Goal: Information Seeking & Learning: Learn about a topic

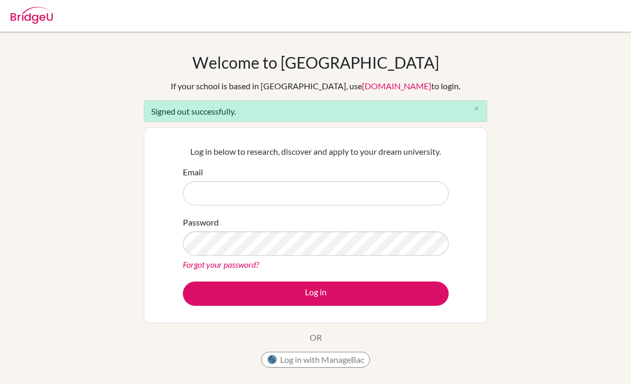
scroll to position [96, 0]
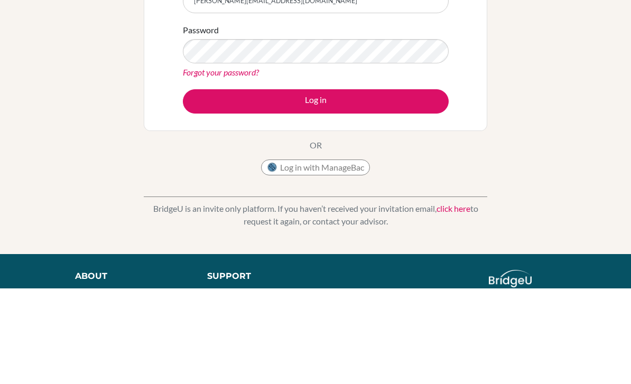
type input "[PERSON_NAME][EMAIL_ADDRESS][DOMAIN_NAME]"
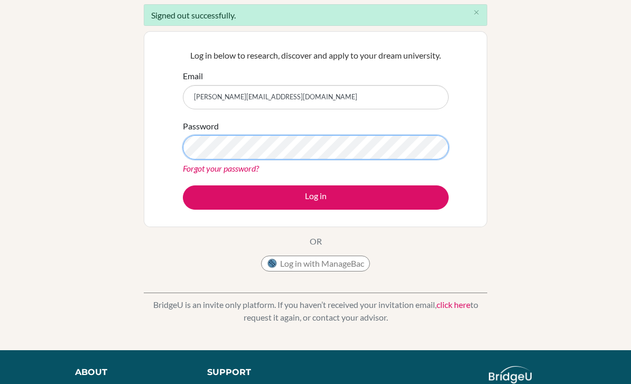
scroll to position [96, 0]
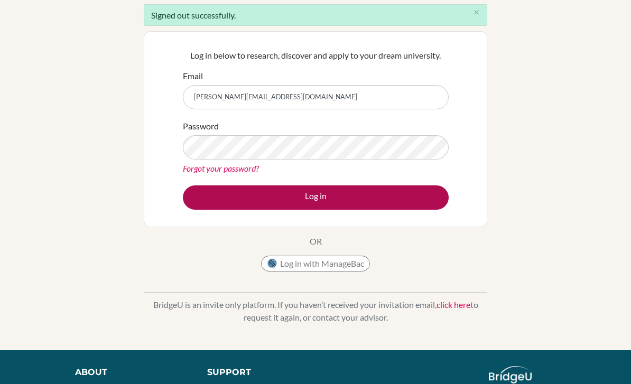
click at [322, 197] on button "Log in" at bounding box center [316, 198] width 266 height 24
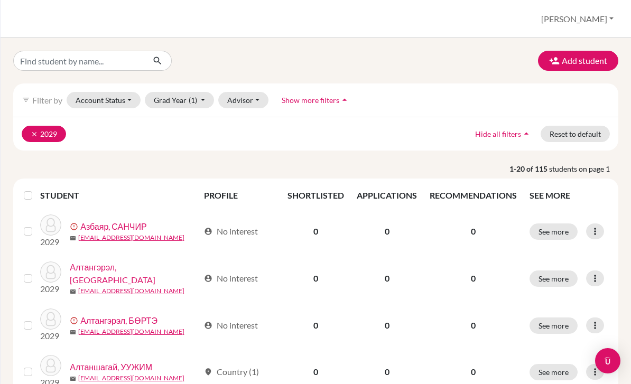
click at [25, 130] on button "clear 2029" at bounding box center [44, 134] width 44 height 16
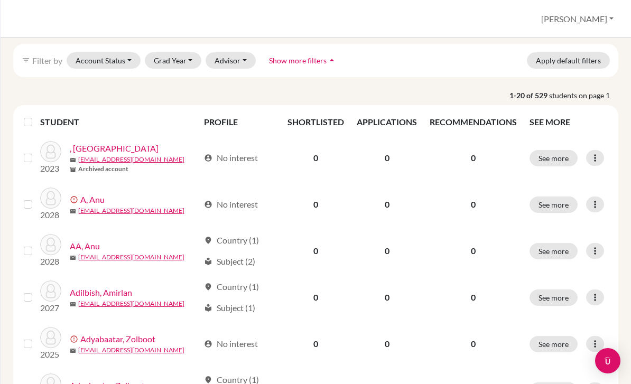
scroll to position [52, 0]
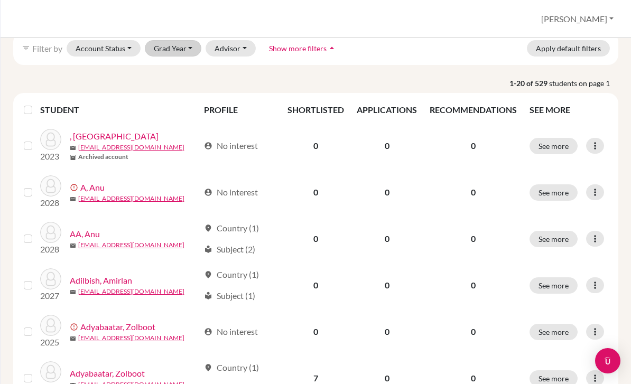
click at [179, 42] on button "Grad Year" at bounding box center [173, 48] width 57 height 16
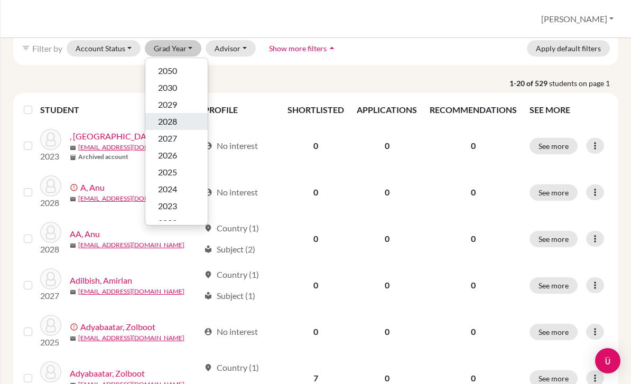
click at [162, 122] on span "2028" at bounding box center [167, 121] width 19 height 13
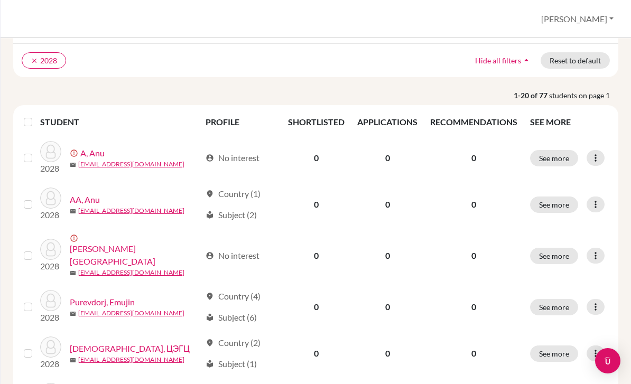
scroll to position [96, 0]
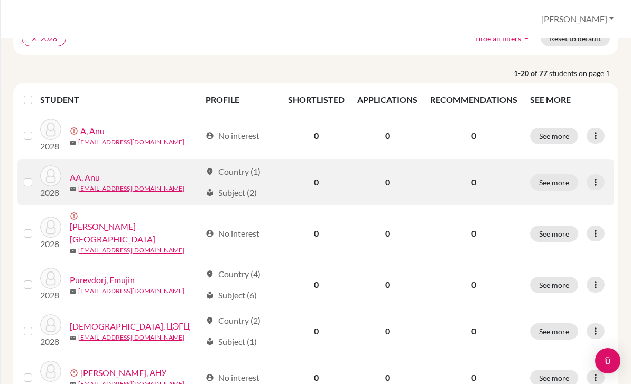
click at [230, 189] on div "local_library Subject (2)" at bounding box center [231, 193] width 51 height 13
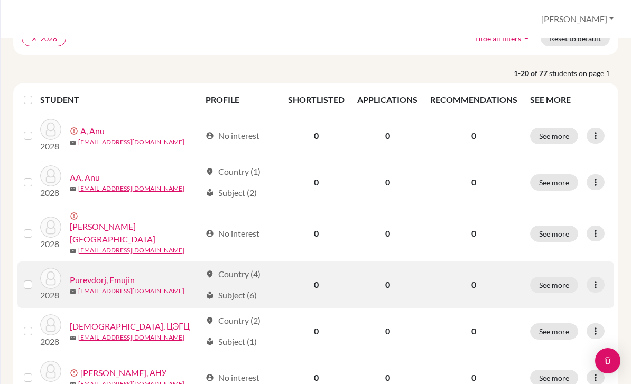
click at [232, 289] on div "local_library Subject (6)" at bounding box center [231, 295] width 51 height 13
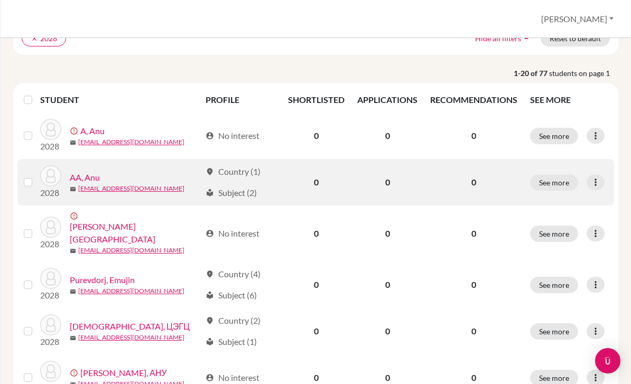
click at [551, 265] on td "See more Edit student Send Message Reset Password" at bounding box center [569, 285] width 90 height 47
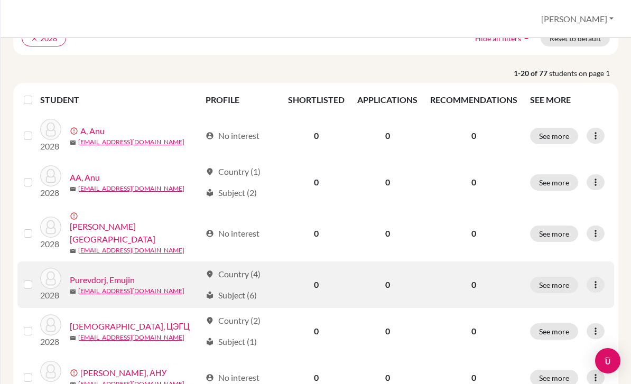
click at [239, 279] on div "location_on Country (4) local_library Subject (6)" at bounding box center [241, 285] width 70 height 34
click at [556, 277] on button "See more" at bounding box center [554, 285] width 48 height 16
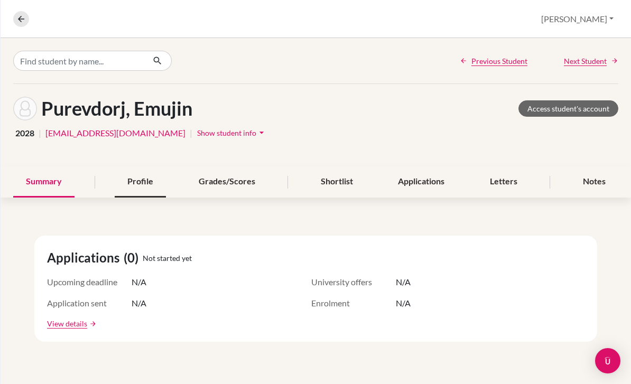
click at [144, 194] on div "Profile" at bounding box center [140, 181] width 51 height 31
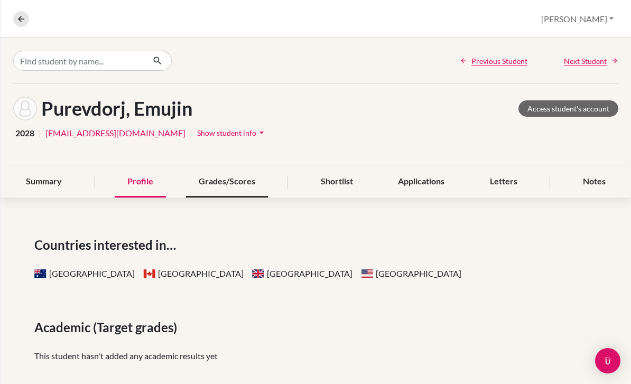
click at [199, 166] on div "Grades/Scores" at bounding box center [227, 181] width 82 height 31
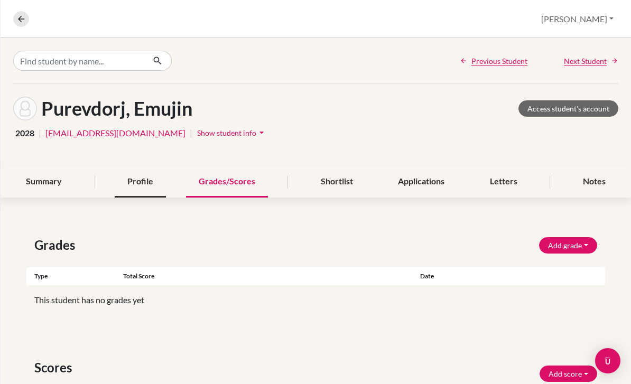
click at [138, 166] on div "Profile" at bounding box center [140, 181] width 51 height 31
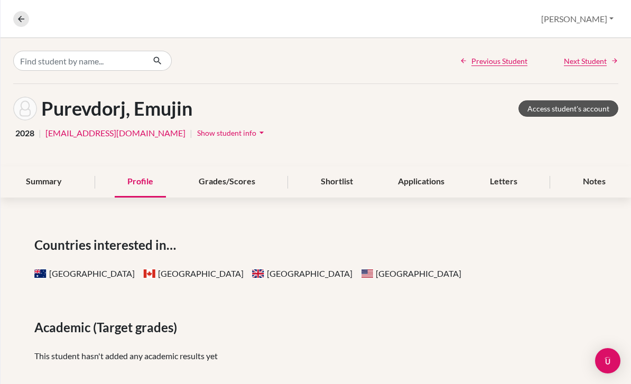
click at [543, 100] on link "Access student's account" at bounding box center [569, 108] width 100 height 16
click at [545, 100] on link "Access student's account" at bounding box center [569, 108] width 100 height 16
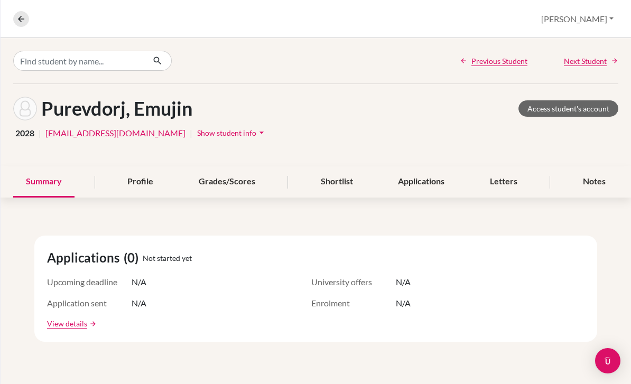
click at [584, 23] on button "[PERSON_NAME]" at bounding box center [577, 19] width 82 height 20
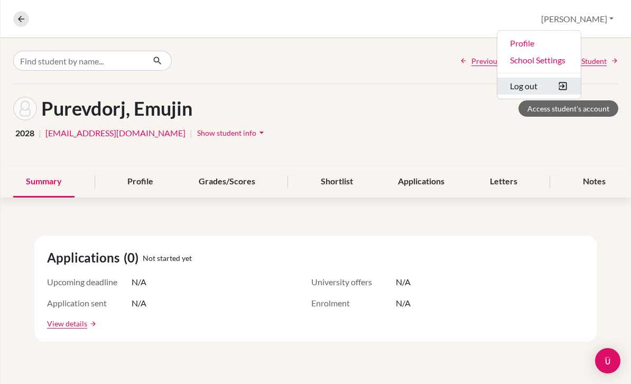
click at [579, 93] on button "Log out" at bounding box center [539, 86] width 84 height 17
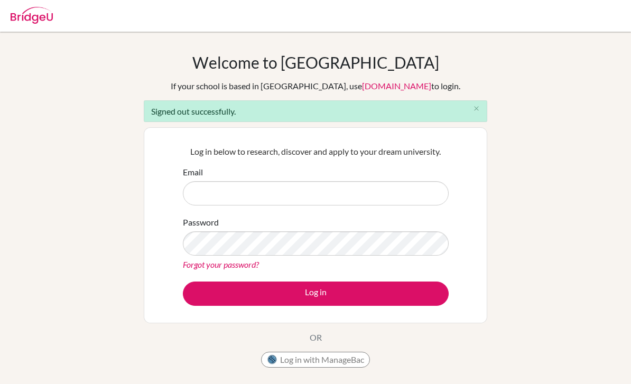
scroll to position [96, 0]
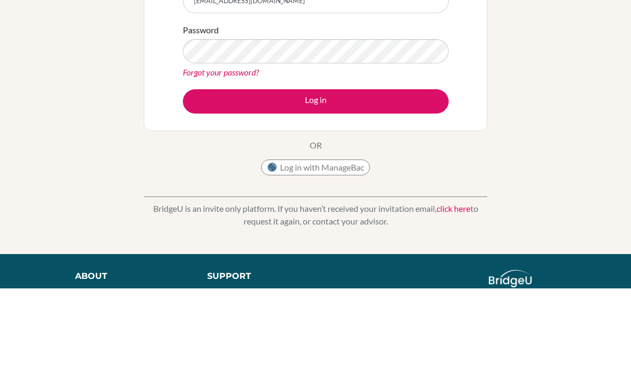
type input "nanabayar03@gmail.com"
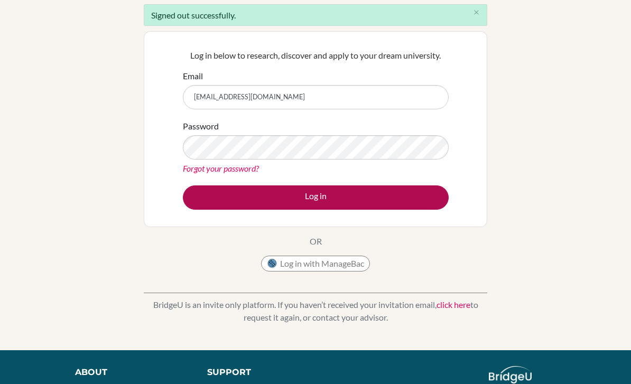
click at [298, 203] on button "Log in" at bounding box center [316, 198] width 266 height 24
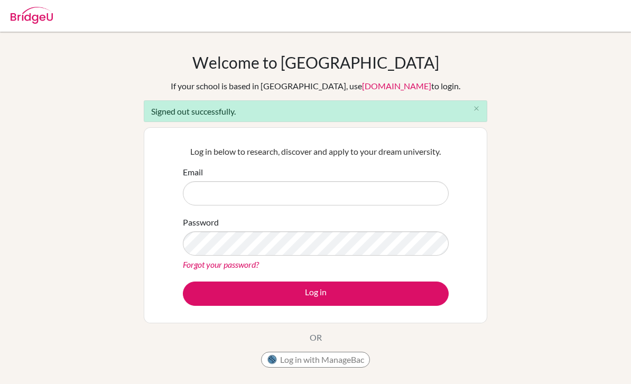
scroll to position [96, 0]
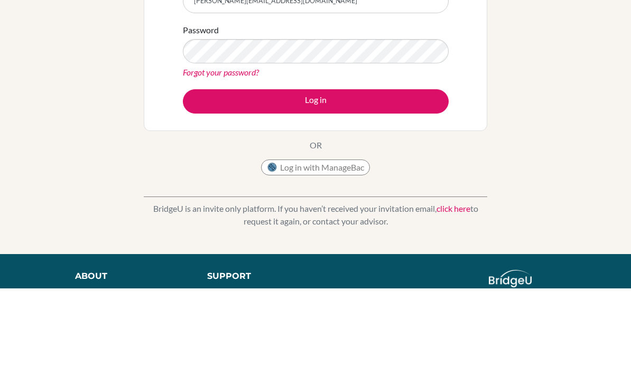
type input "nandin.b@mbo.edu.mn"
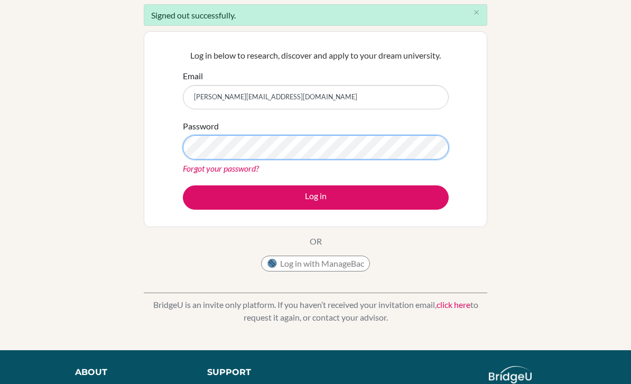
scroll to position [96, 0]
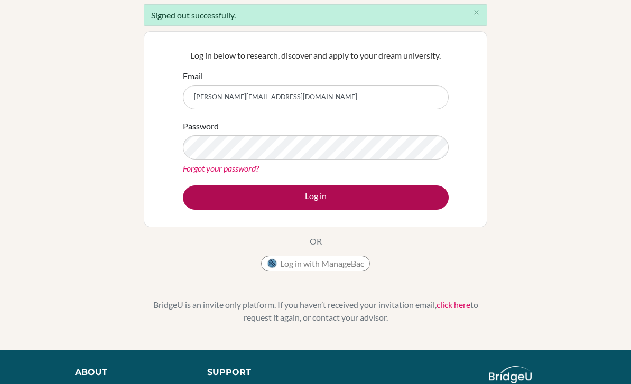
click at [253, 192] on button "Log in" at bounding box center [316, 198] width 266 height 24
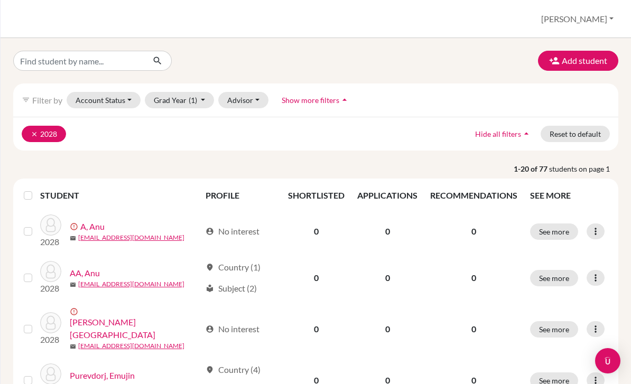
click at [29, 137] on button "clear 2028" at bounding box center [44, 134] width 44 height 16
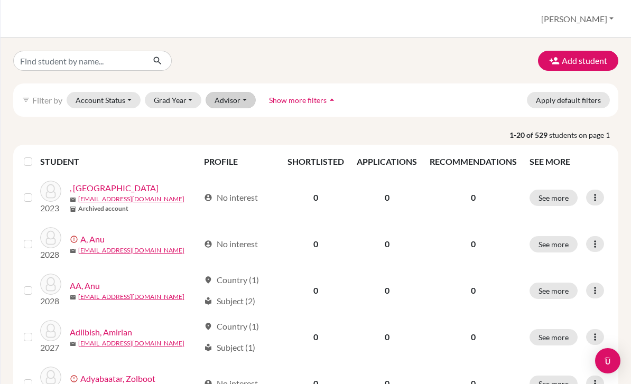
click at [239, 106] on button "Advisor" at bounding box center [231, 100] width 50 height 16
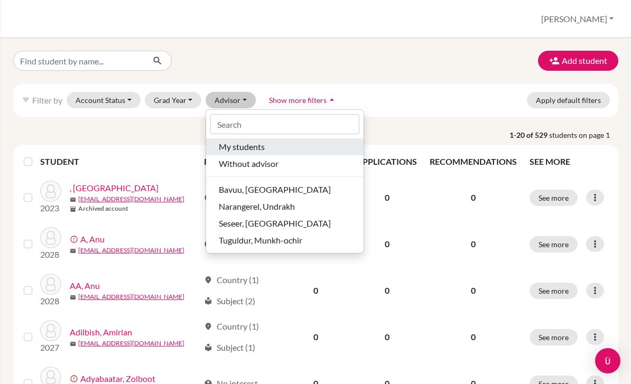
click at [221, 147] on span "My students" at bounding box center [242, 147] width 46 height 13
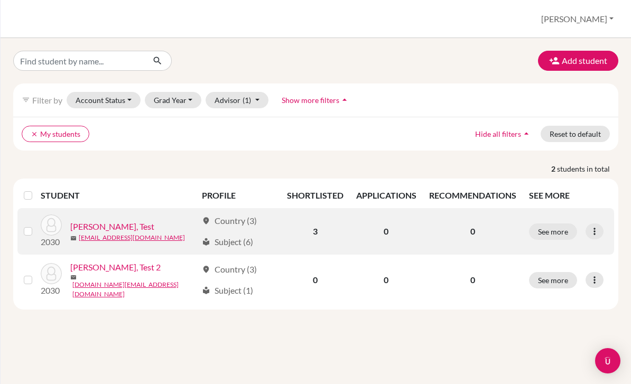
click at [98, 228] on link "Nandin, Test" at bounding box center [112, 226] width 84 height 13
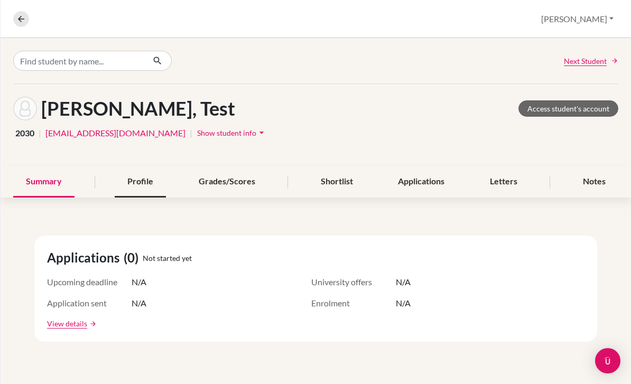
click at [126, 183] on div "Profile" at bounding box center [140, 181] width 51 height 31
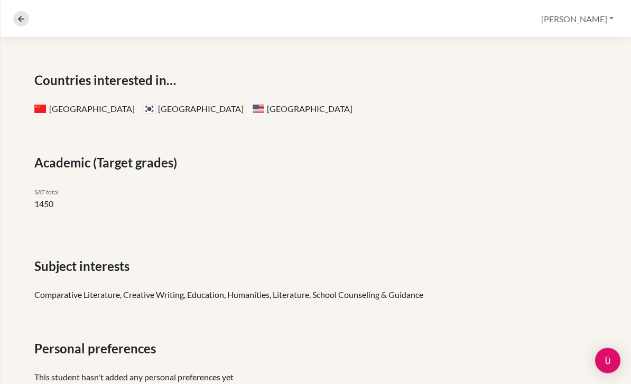
scroll to position [34, 0]
click at [149, 340] on span "Personal preferences" at bounding box center [97, 349] width 126 height 19
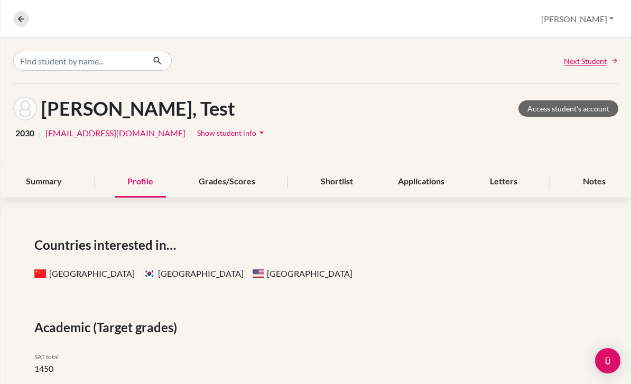
scroll to position [0, 0]
click at [229, 166] on div "Grades/Scores" at bounding box center [227, 181] width 82 height 31
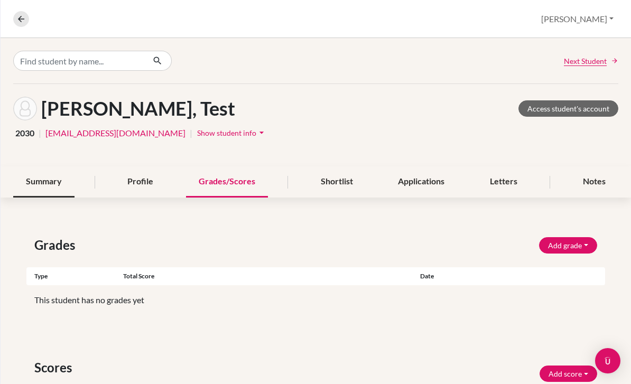
click at [47, 166] on div "Summary" at bounding box center [43, 181] width 61 height 31
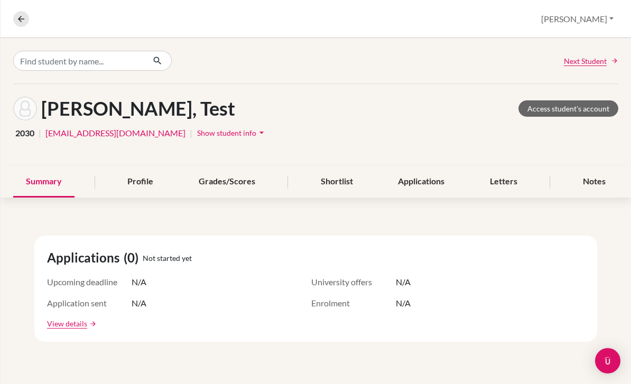
click at [197, 128] on span "Show student info" at bounding box center [226, 132] width 59 height 9
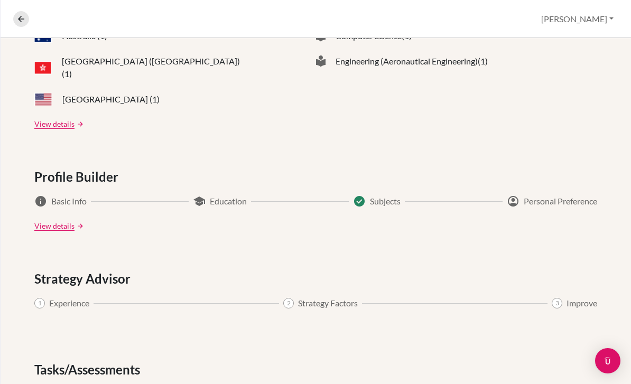
scroll to position [565, 0]
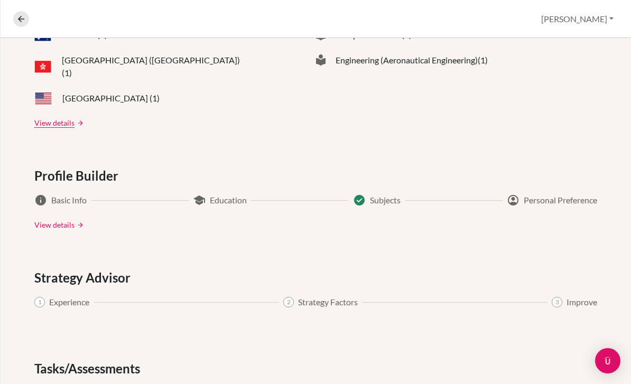
click at [50, 219] on link "View details" at bounding box center [54, 224] width 40 height 11
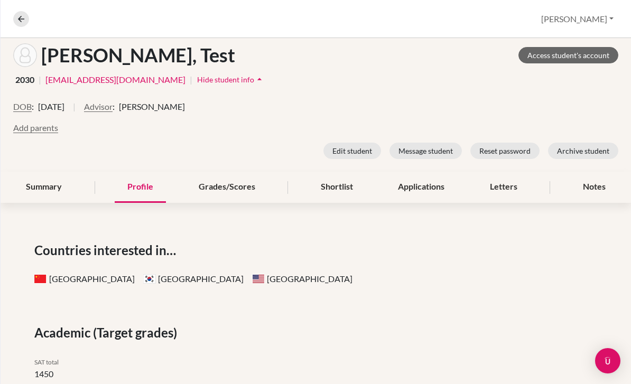
scroll to position [41, 0]
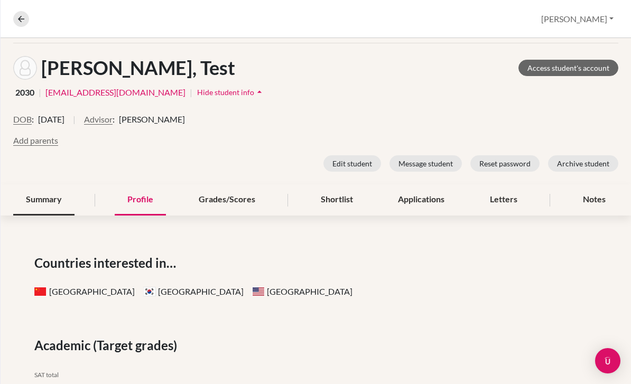
click at [55, 184] on div "Summary" at bounding box center [43, 199] width 61 height 31
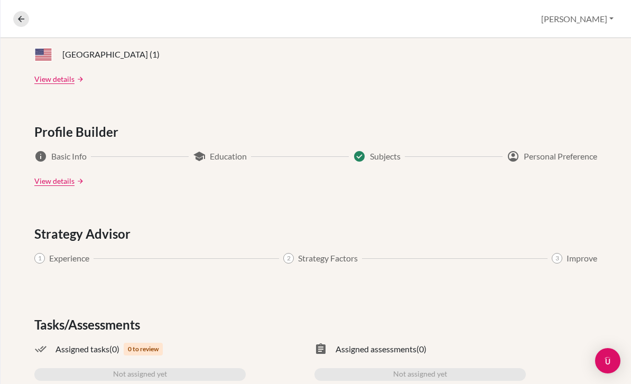
scroll to position [608, 0]
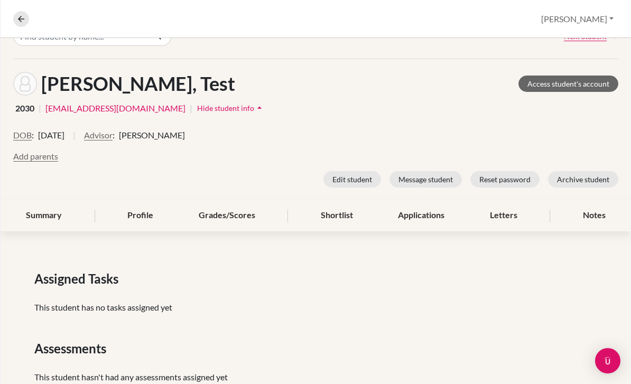
scroll to position [24, 0]
click at [134, 201] on div "Profile" at bounding box center [140, 216] width 51 height 31
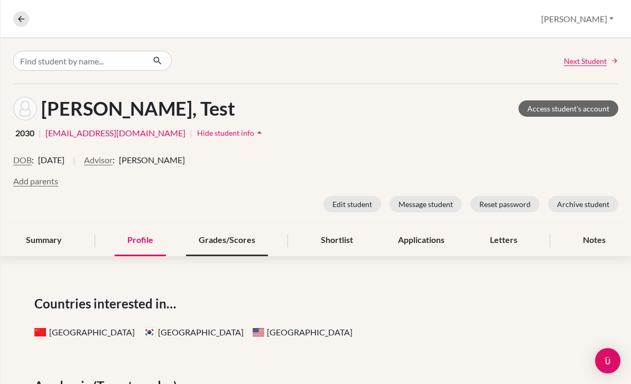
click at [224, 225] on div "Grades/Scores" at bounding box center [227, 240] width 82 height 31
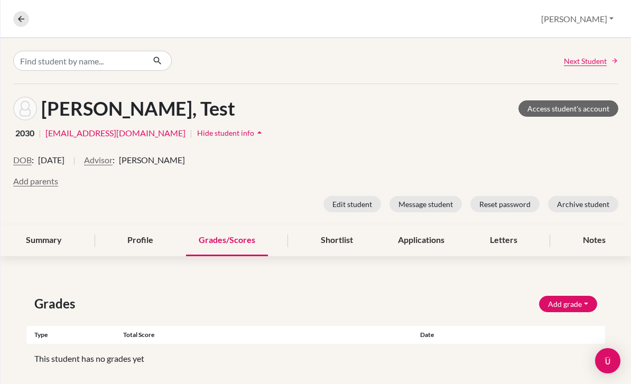
click at [346, 225] on div "Shortlist" at bounding box center [337, 240] width 58 height 31
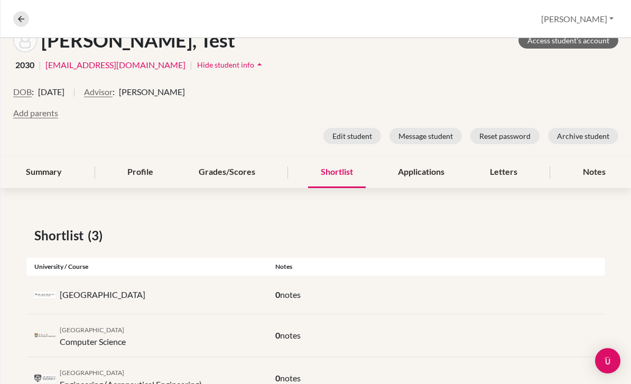
scroll to position [70, 0]
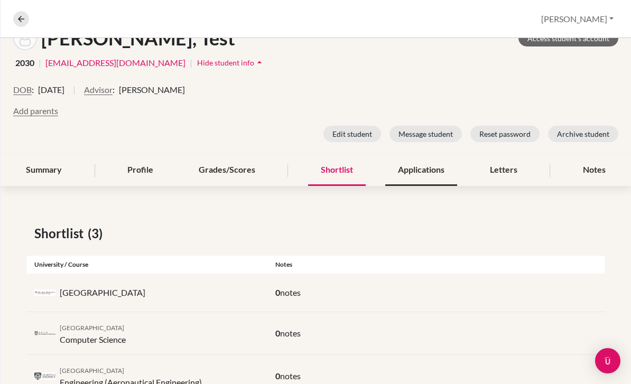
click at [412, 155] on div "Applications" at bounding box center [421, 170] width 72 height 31
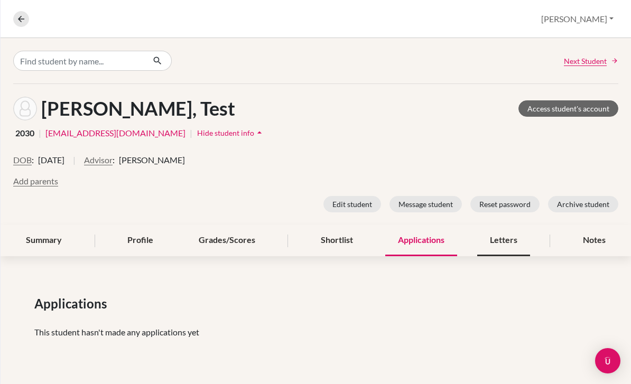
click at [500, 225] on div "Letters" at bounding box center [503, 240] width 53 height 31
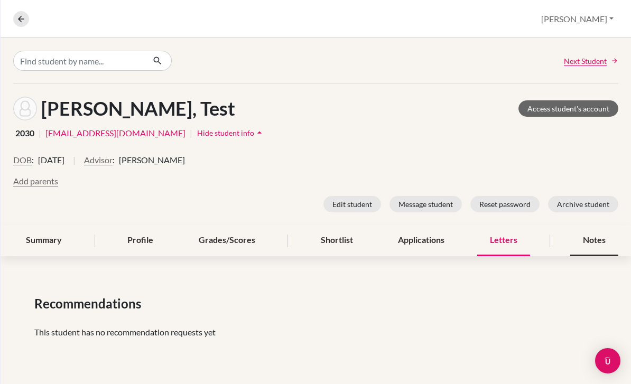
click at [592, 225] on div "Notes" at bounding box center [594, 240] width 48 height 31
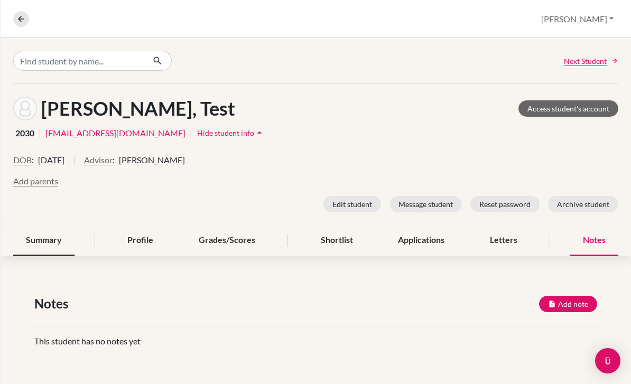
click at [53, 225] on div "Summary" at bounding box center [43, 240] width 61 height 31
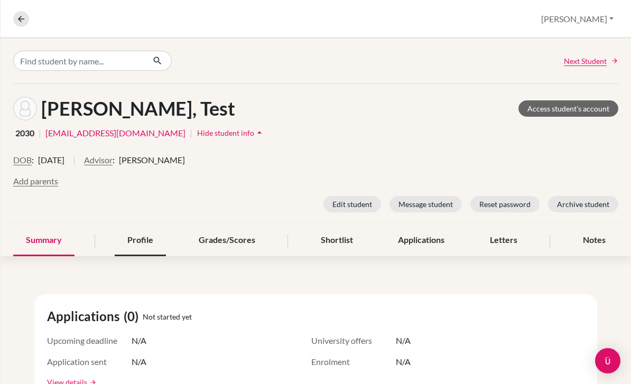
click at [137, 225] on div "Profile" at bounding box center [140, 240] width 51 height 31
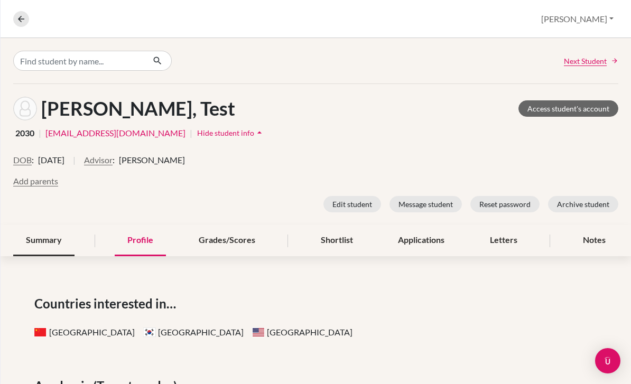
click at [53, 225] on div "Summary" at bounding box center [43, 240] width 61 height 31
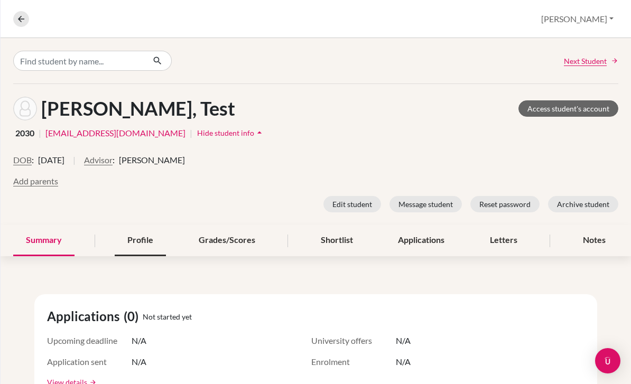
click at [139, 225] on div "Profile" at bounding box center [140, 240] width 51 height 31
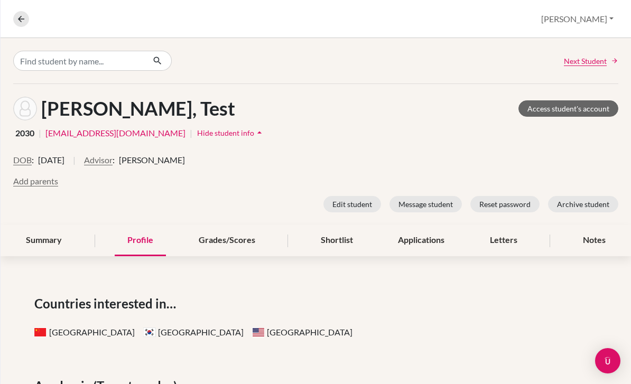
click at [21, 97] on img at bounding box center [25, 109] width 24 height 24
click at [26, 97] on img at bounding box center [25, 109] width 24 height 24
click at [576, 100] on link "Access student's account" at bounding box center [569, 108] width 100 height 16
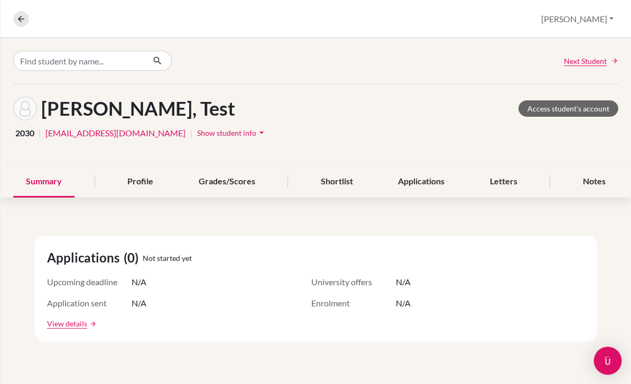
click at [608, 358] on img "Open Intercom Messenger" at bounding box center [608, 361] width 14 height 14
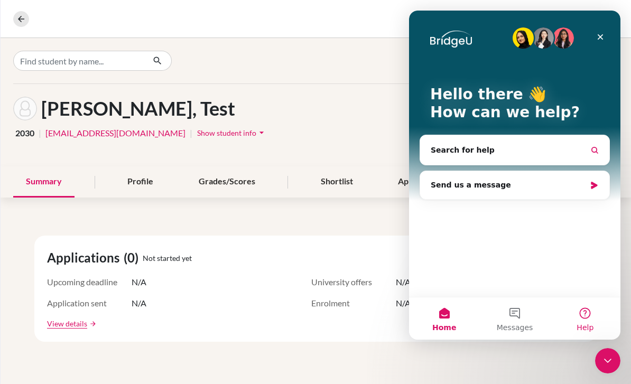
click at [582, 302] on button "Help" at bounding box center [585, 319] width 70 height 42
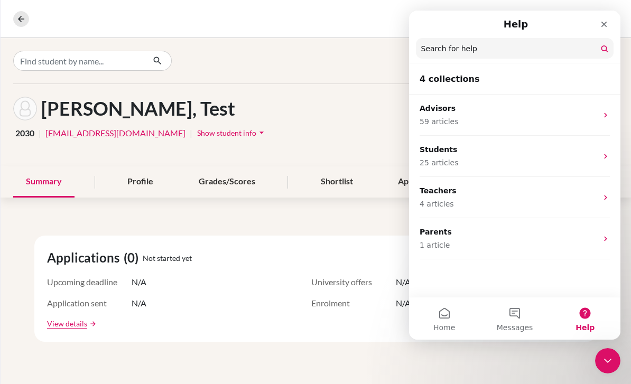
click at [207, 66] on div at bounding box center [114, 61] width 202 height 20
click at [18, 21] on icon at bounding box center [21, 19] width 10 height 10
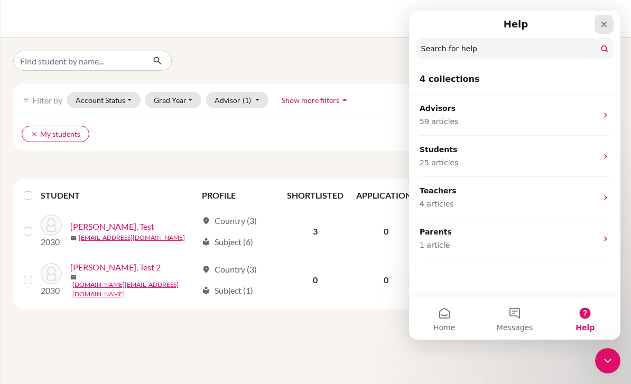
click at [598, 30] on div "Close" at bounding box center [604, 24] width 19 height 19
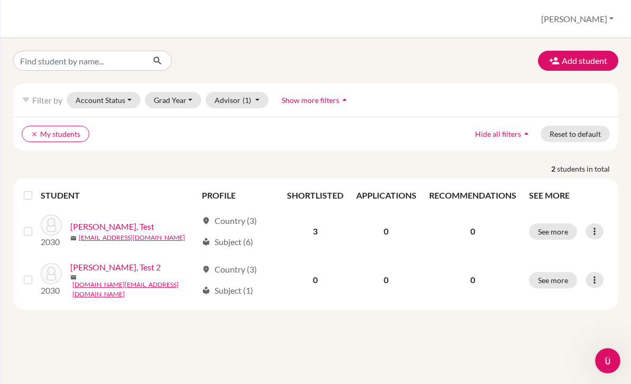
click at [596, 23] on button "Nandin" at bounding box center [577, 19] width 82 height 20
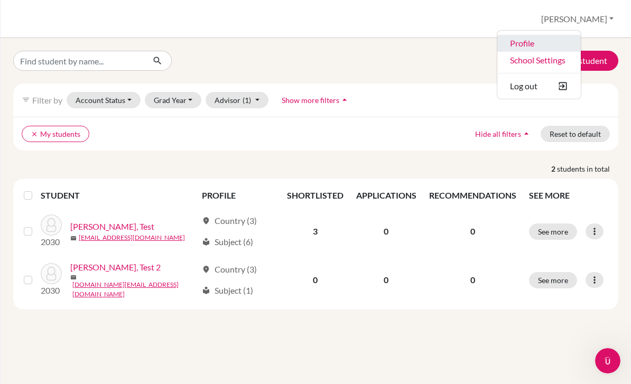
click at [572, 43] on link "Profile" at bounding box center [539, 43] width 84 height 17
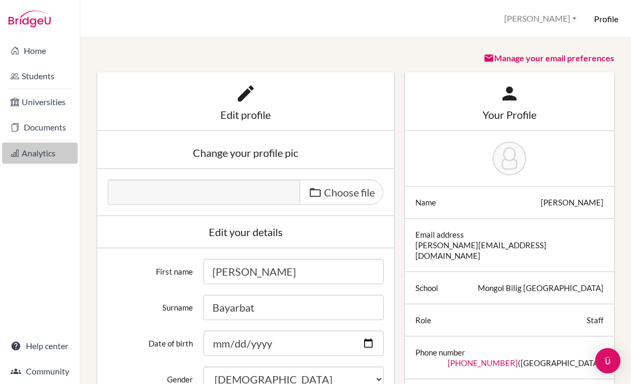
click at [38, 150] on link "Analytics" at bounding box center [40, 153] width 76 height 21
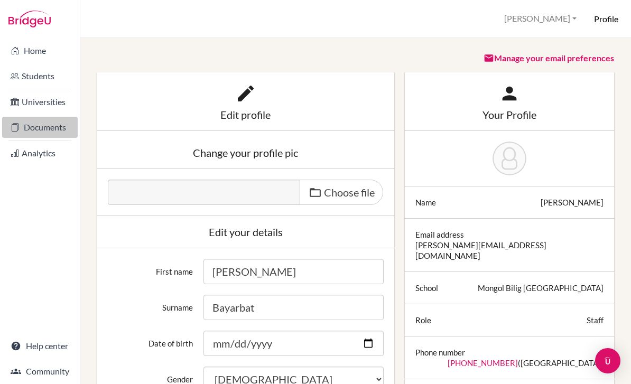
click at [30, 130] on link "Documents" at bounding box center [40, 127] width 76 height 21
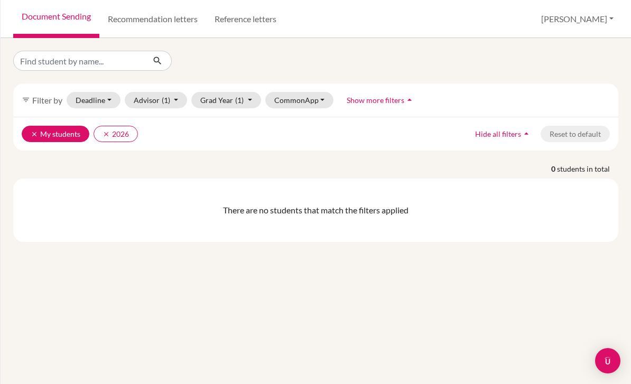
click at [27, 129] on button "clear My students" at bounding box center [56, 134] width 68 height 16
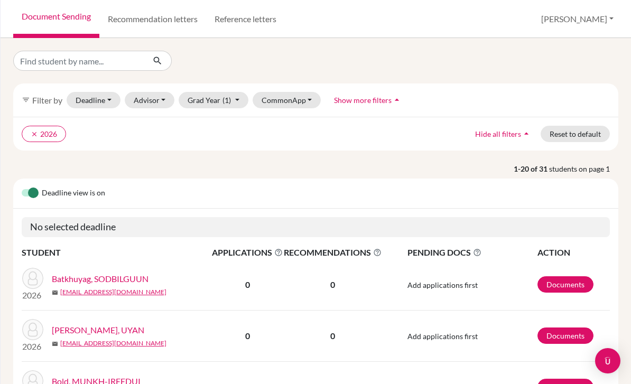
click at [26, 135] on button "clear 2026" at bounding box center [44, 134] width 44 height 16
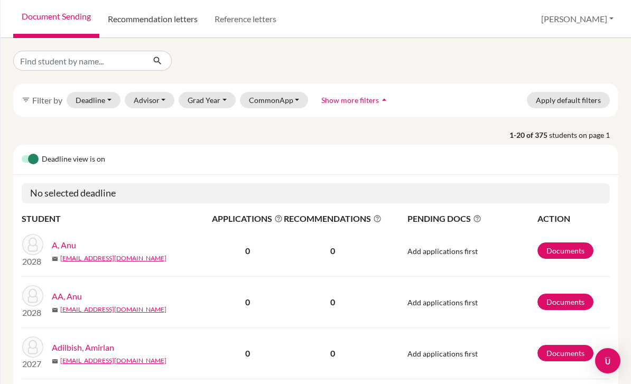
click at [181, 16] on link "Recommendation letters" at bounding box center [152, 19] width 107 height 38
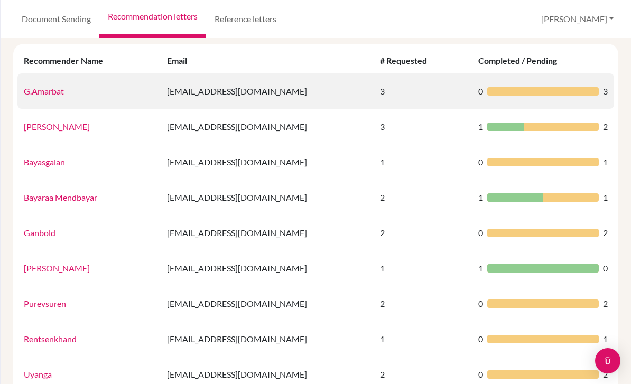
scroll to position [17, 0]
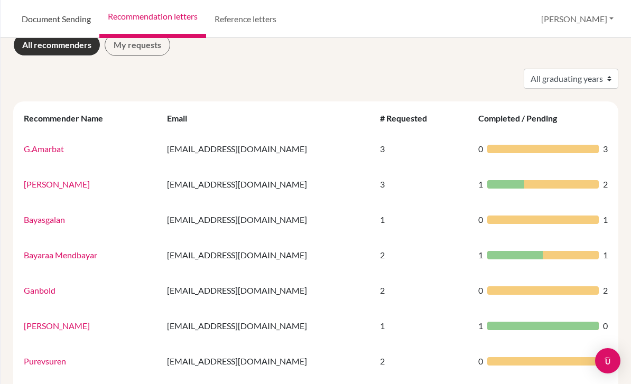
click at [83, 20] on link "Document Sending" at bounding box center [56, 19] width 86 height 38
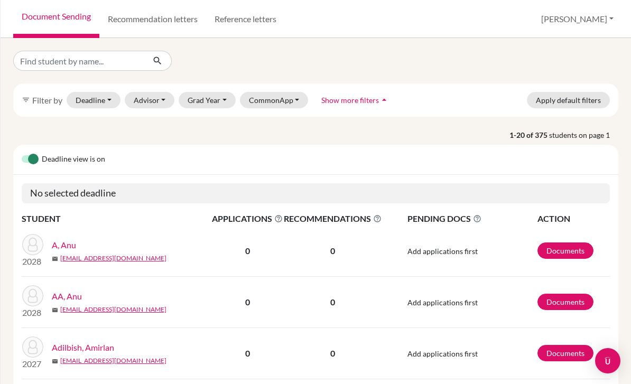
click at [585, 20] on button "[PERSON_NAME]" at bounding box center [577, 19] width 82 height 20
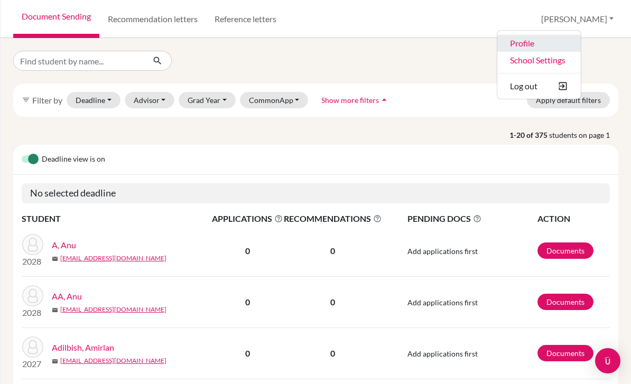
click at [577, 42] on link "Profile" at bounding box center [539, 43] width 84 height 17
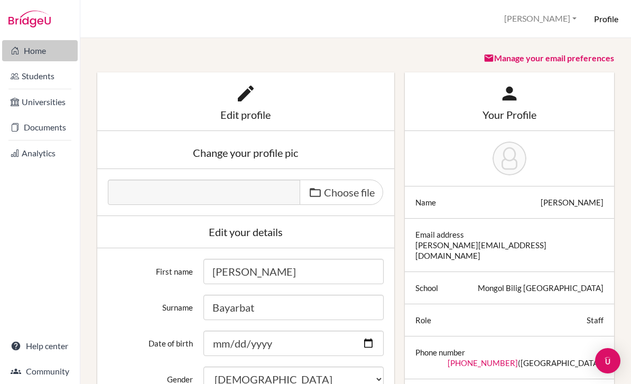
click at [25, 49] on link "Home" at bounding box center [40, 50] width 76 height 21
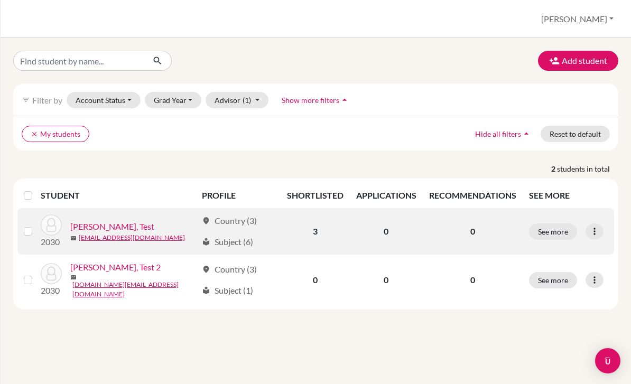
click at [113, 229] on link "[PERSON_NAME], Test" at bounding box center [112, 226] width 84 height 13
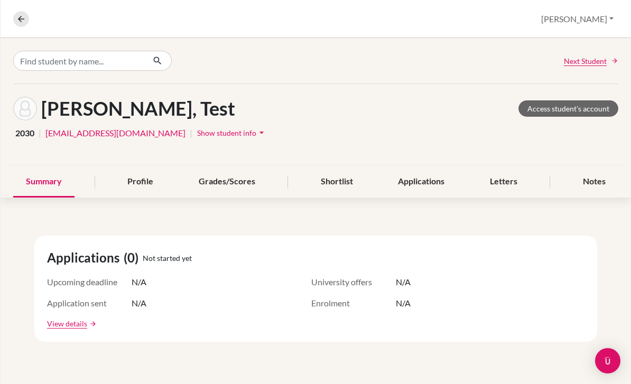
scroll to position [53, 0]
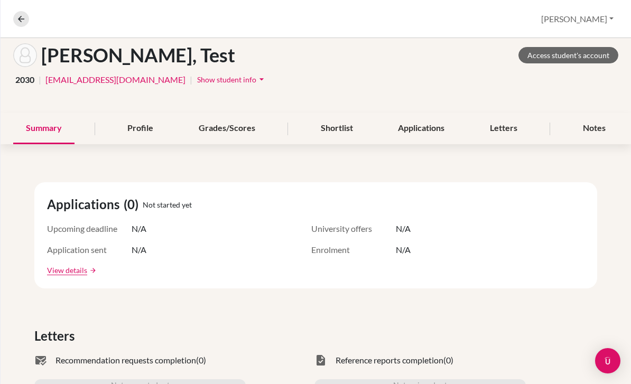
click at [140, 109] on div "[PERSON_NAME], Test Access student's account 2030 | [EMAIL_ADDRESS][DOMAIN_NAME…" at bounding box center [316, 72] width 631 height 82
click at [131, 142] on div "Profile" at bounding box center [140, 128] width 51 height 31
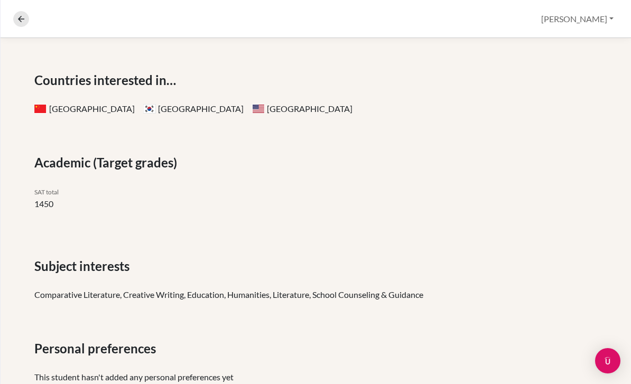
scroll to position [164, 0]
click at [98, 351] on span "Personal preferences" at bounding box center [97, 349] width 126 height 19
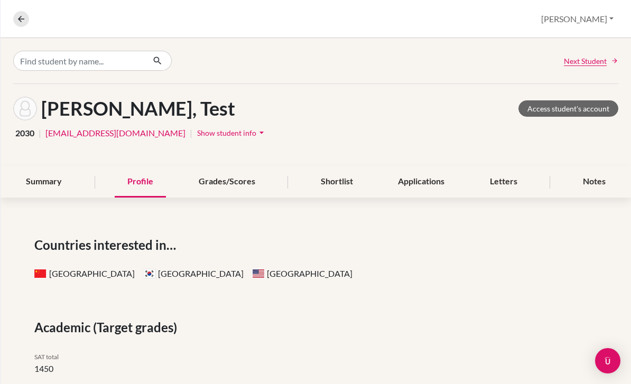
scroll to position [0, 0]
click at [336, 184] on div "Shortlist" at bounding box center [337, 181] width 58 height 31
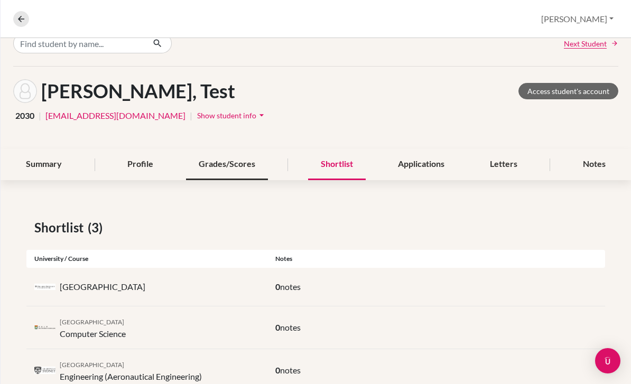
scroll to position [17, 0]
click at [227, 175] on div "Grades/Scores" at bounding box center [227, 165] width 82 height 31
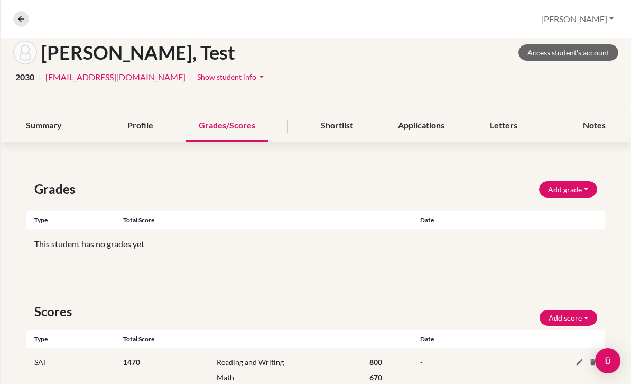
scroll to position [55, 0]
click at [28, 119] on div "Summary" at bounding box center [43, 126] width 61 height 31
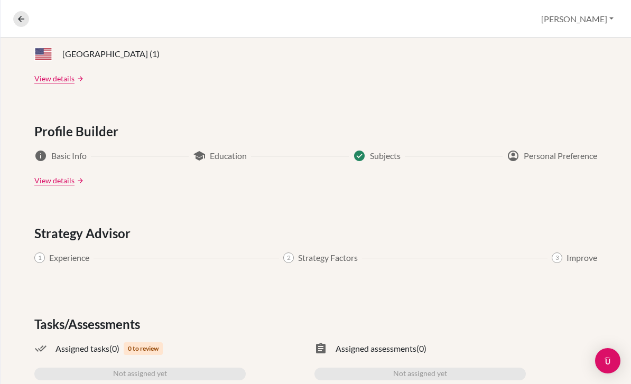
scroll to position [550, 0]
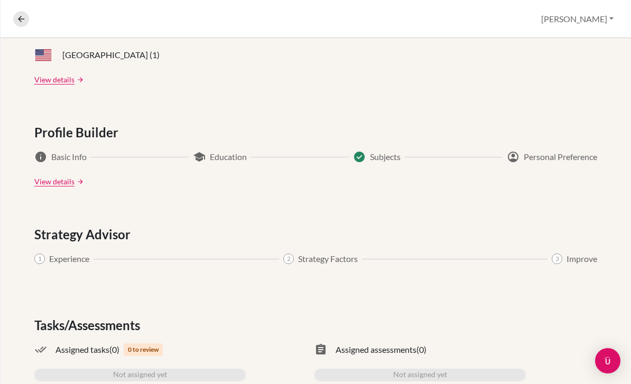
click at [48, 151] on div "info Basic Info" at bounding box center [60, 157] width 52 height 13
click at [51, 178] on div "Applications (0) Not started yet Upcoming deadline N/A University offers N/A Ap…" at bounding box center [316, 46] width 631 height 770
click at [52, 176] on link "View details" at bounding box center [54, 181] width 40 height 11
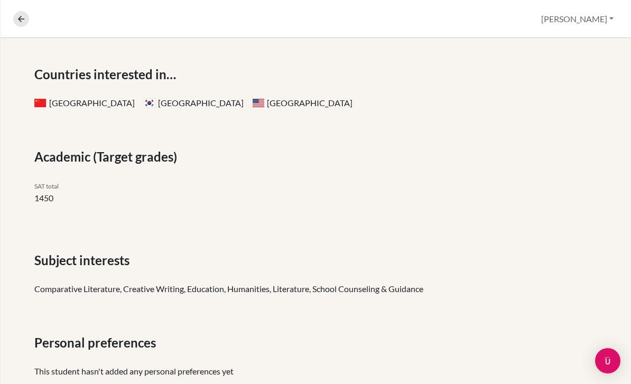
scroll to position [54, 0]
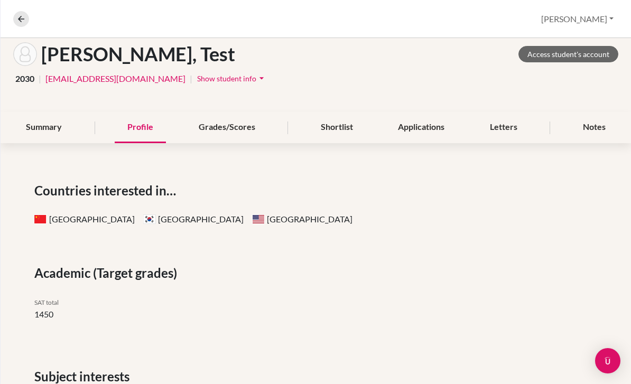
click at [75, 135] on div "Summary Profile Grades/Scores Shortlist Applications Letters Notes" at bounding box center [315, 127] width 605 height 31
click at [46, 128] on div "Summary" at bounding box center [43, 127] width 61 height 31
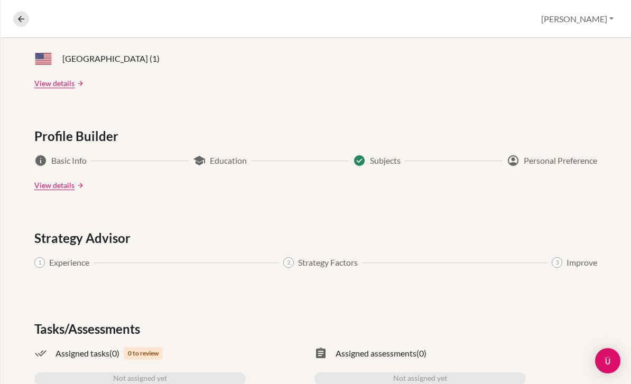
scroll to position [484, 0]
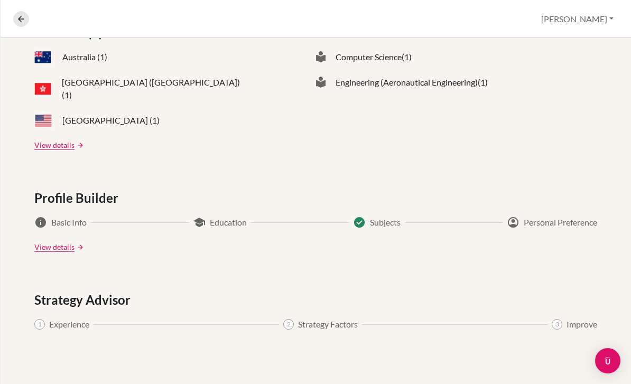
click at [594, 17] on button "[PERSON_NAME]" at bounding box center [577, 19] width 82 height 20
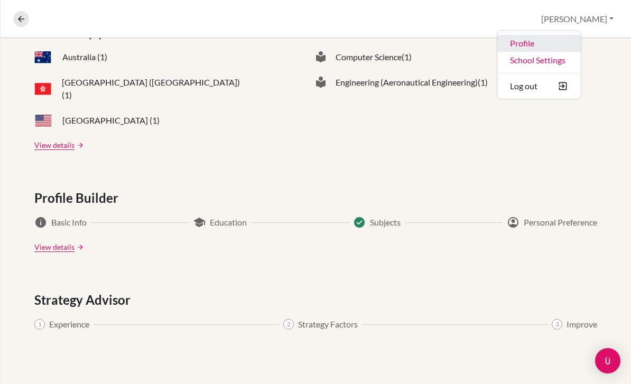
click at [571, 50] on link "Profile" at bounding box center [539, 43] width 84 height 17
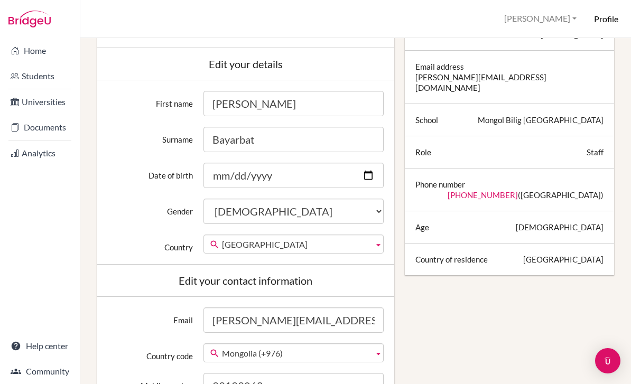
scroll to position [81, 0]
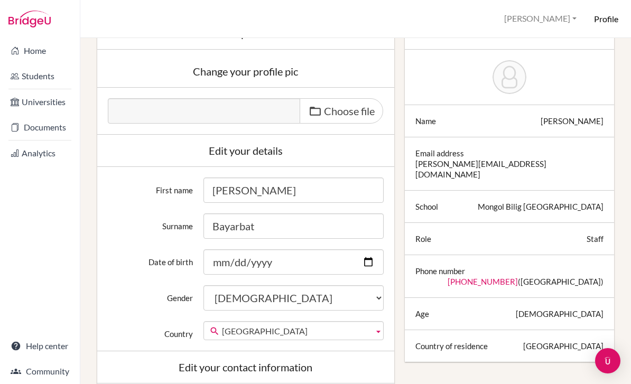
click at [594, 26] on div "Profile [GEOGRAPHIC_DATA] Profile School Settings Log out Your browser is not s…" at bounding box center [355, 19] width 551 height 38
click at [595, 24] on div "Profile Nandin Profile School Settings Log out Your browser is not supported by…" at bounding box center [355, 19] width 551 height 38
click at [593, 11] on div "Profile Nandin Profile School Settings Log out Your browser is not supported by…" at bounding box center [355, 19] width 551 height 38
click at [593, 12] on div "Profile Nandin Profile School Settings Log out Your browser is not supported by…" at bounding box center [355, 19] width 551 height 38
click at [538, 19] on button "[PERSON_NAME]" at bounding box center [540, 19] width 82 height 20
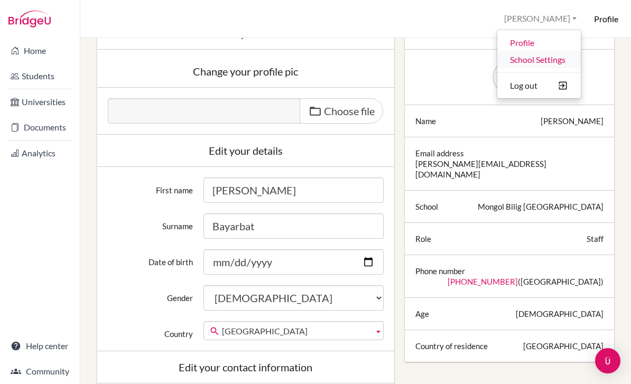
click at [545, 61] on link "School Settings" at bounding box center [539, 59] width 84 height 17
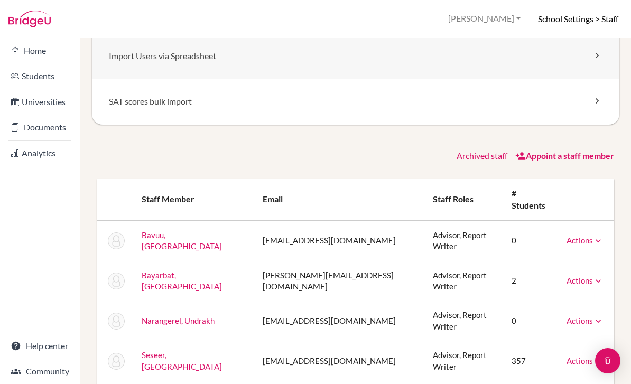
scroll to position [149, 0]
click at [491, 22] on button "[PERSON_NAME]" at bounding box center [484, 19] width 82 height 20
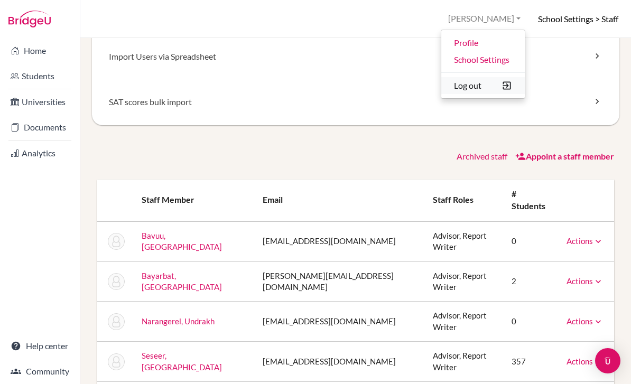
click at [478, 90] on button "Log out" at bounding box center [483, 85] width 84 height 17
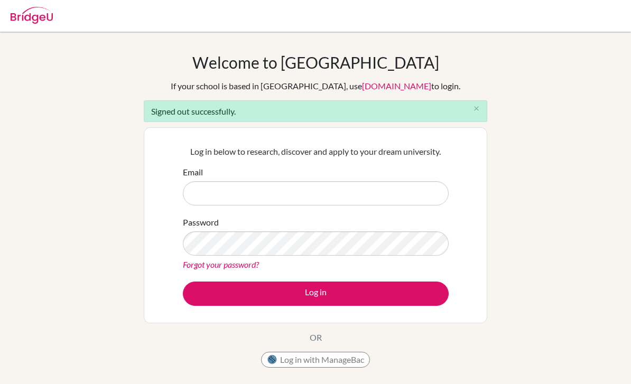
scroll to position [96, 0]
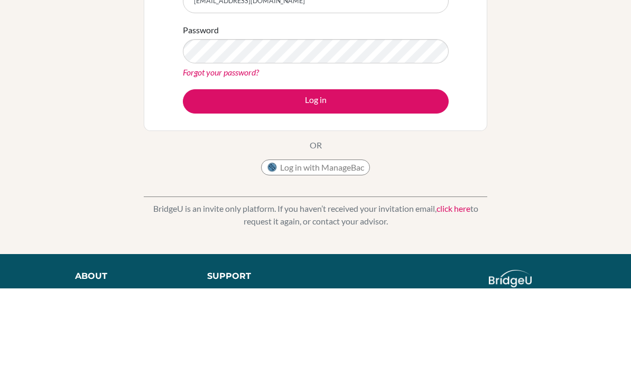
type input "[EMAIL_ADDRESS][DOMAIN_NAME]"
click at [316, 197] on button "Log in" at bounding box center [316, 198] width 266 height 24
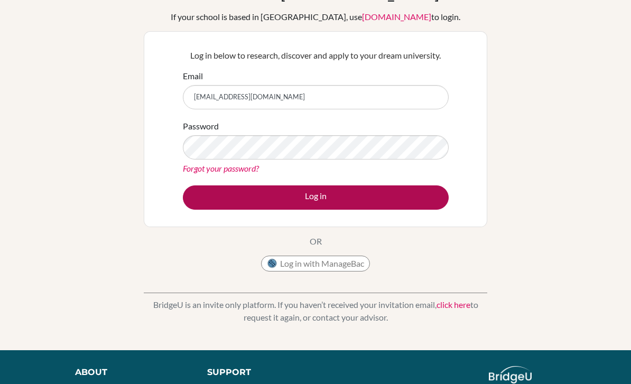
scroll to position [69, 0]
click at [340, 197] on button "Log in" at bounding box center [316, 198] width 266 height 24
